Goal: Transaction & Acquisition: Purchase product/service

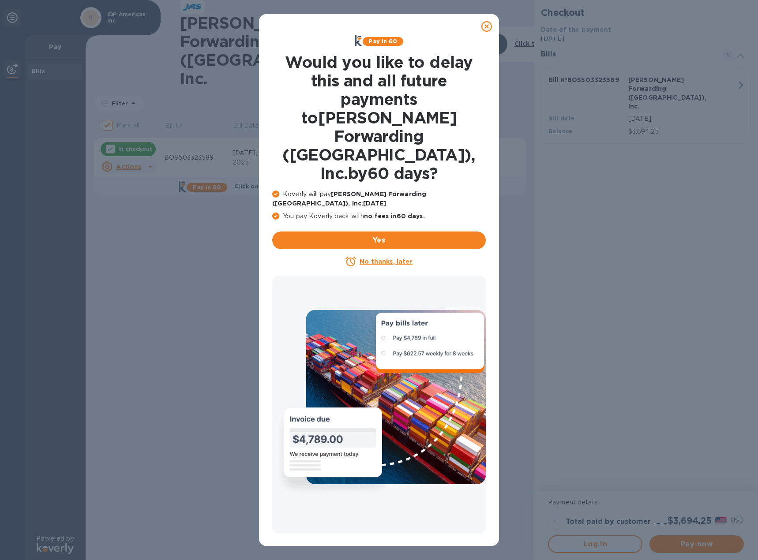
click at [488, 27] on icon at bounding box center [486, 26] width 11 height 11
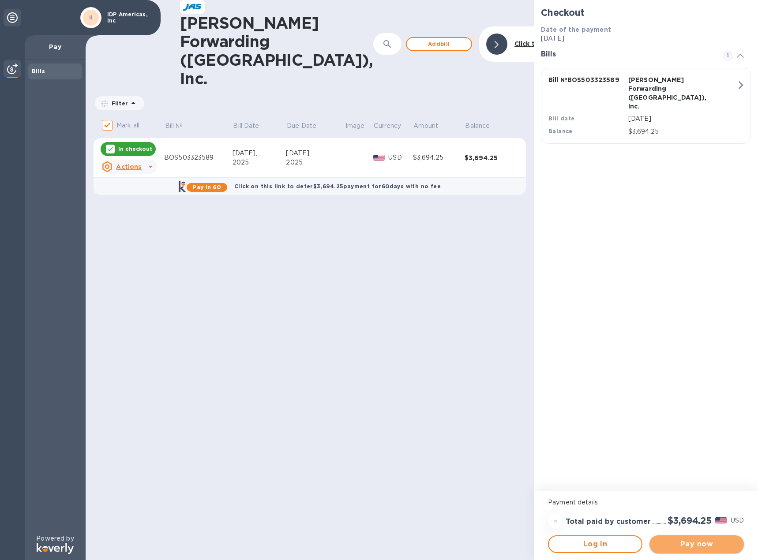
click at [701, 543] on span "Pay now" at bounding box center [697, 544] width 80 height 11
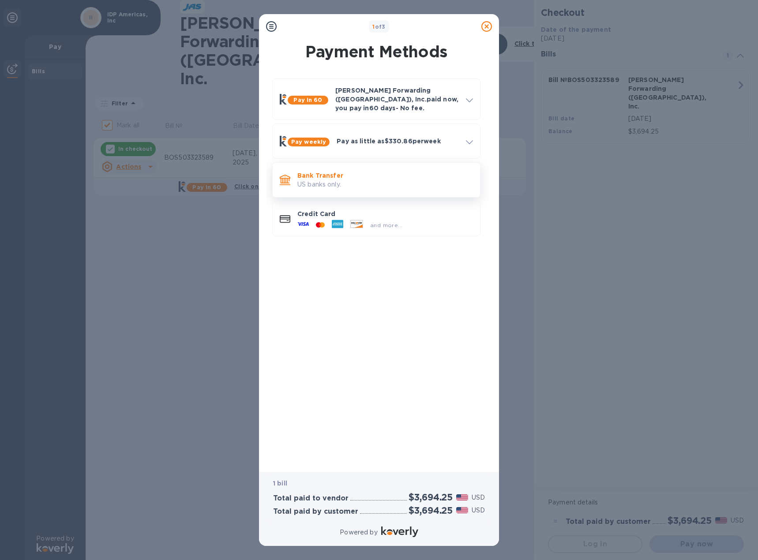
click at [323, 180] on p "US banks only." at bounding box center [385, 184] width 176 height 9
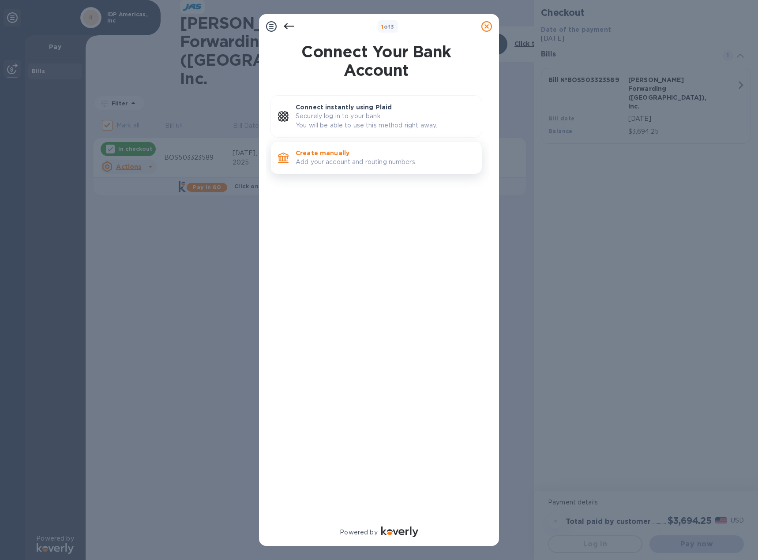
click at [357, 158] on p "Add your account and routing numbers." at bounding box center [385, 162] width 179 height 9
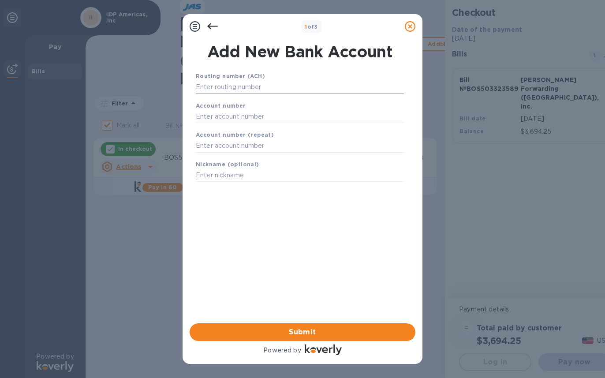
click at [213, 86] on input "text" at bounding box center [300, 87] width 208 height 13
click at [213, 87] on input "text" at bounding box center [300, 87] width 208 height 13
click at [263, 87] on input "text" at bounding box center [300, 87] width 208 height 13
paste input "021000021"
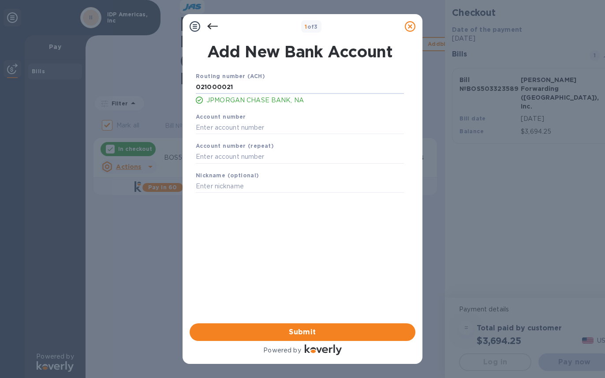
type input "021000021"
click at [252, 130] on input "text" at bounding box center [300, 127] width 208 height 13
paste input "701687801"
type input "701687801"
click at [260, 158] on input "text" at bounding box center [300, 156] width 208 height 13
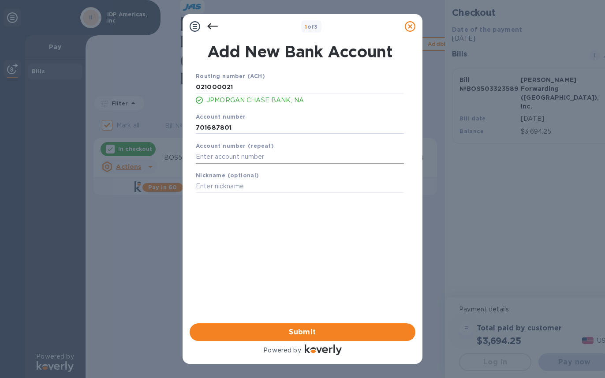
paste input "701687801"
type input "701687801"
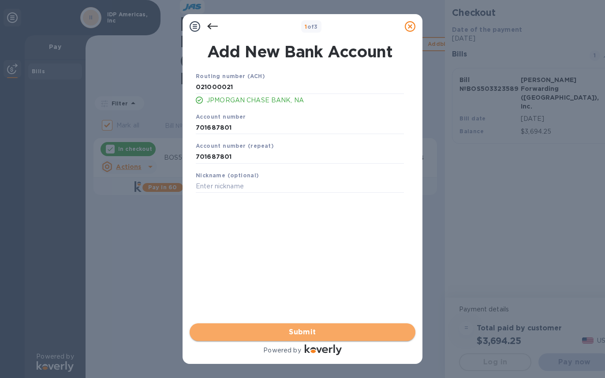
click at [318, 333] on span "Submit" at bounding box center [303, 332] width 212 height 11
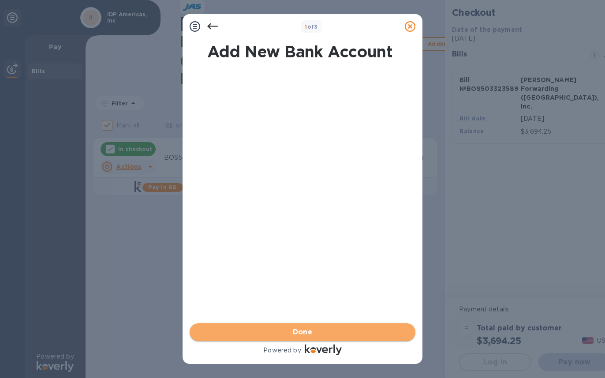
click at [316, 331] on span "Done" at bounding box center [303, 332] width 212 height 11
click at [310, 334] on span "Submit" at bounding box center [303, 332] width 212 height 11
